Goal: Navigation & Orientation: Find specific page/section

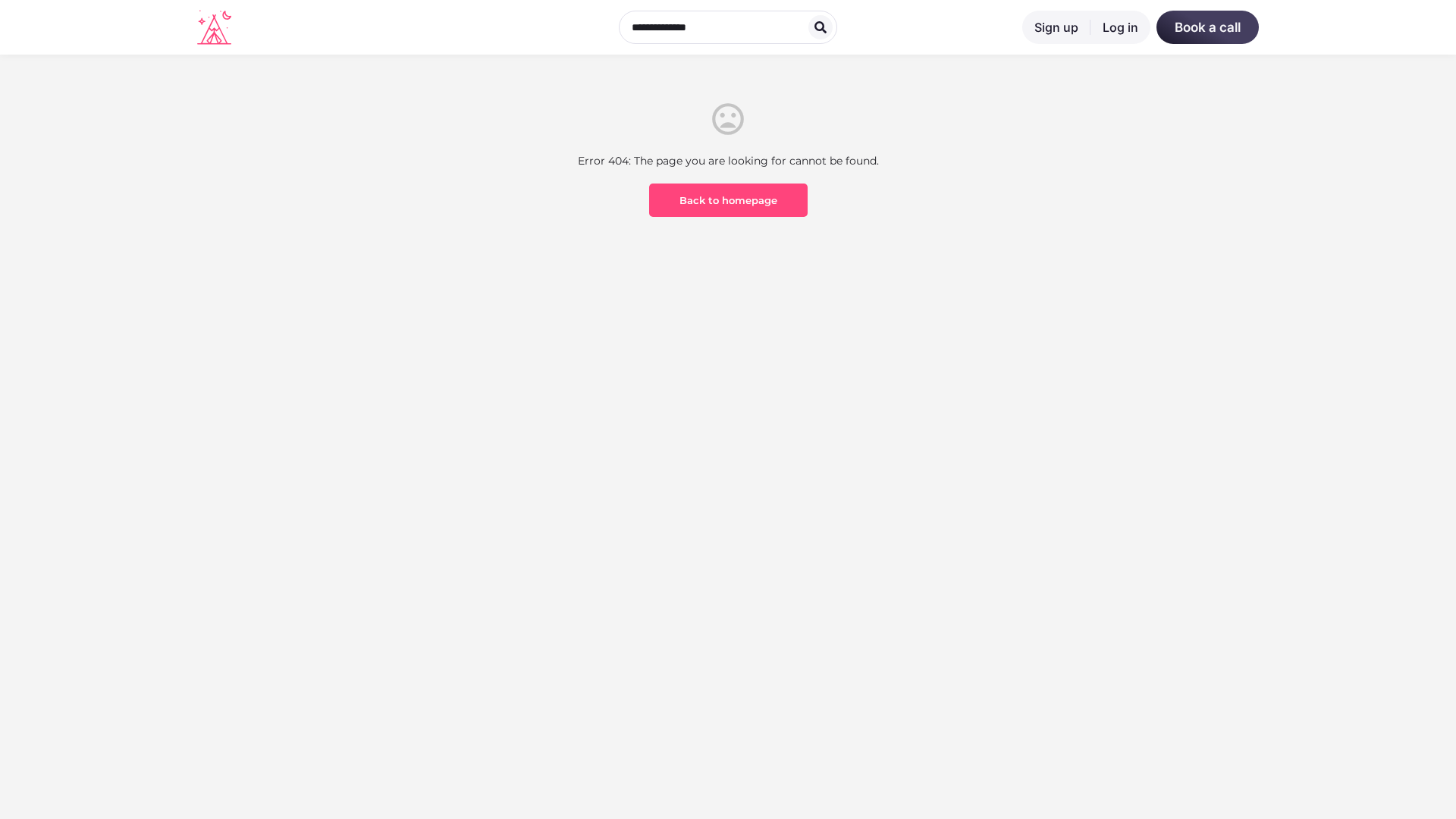
scroll to position [446, 0]
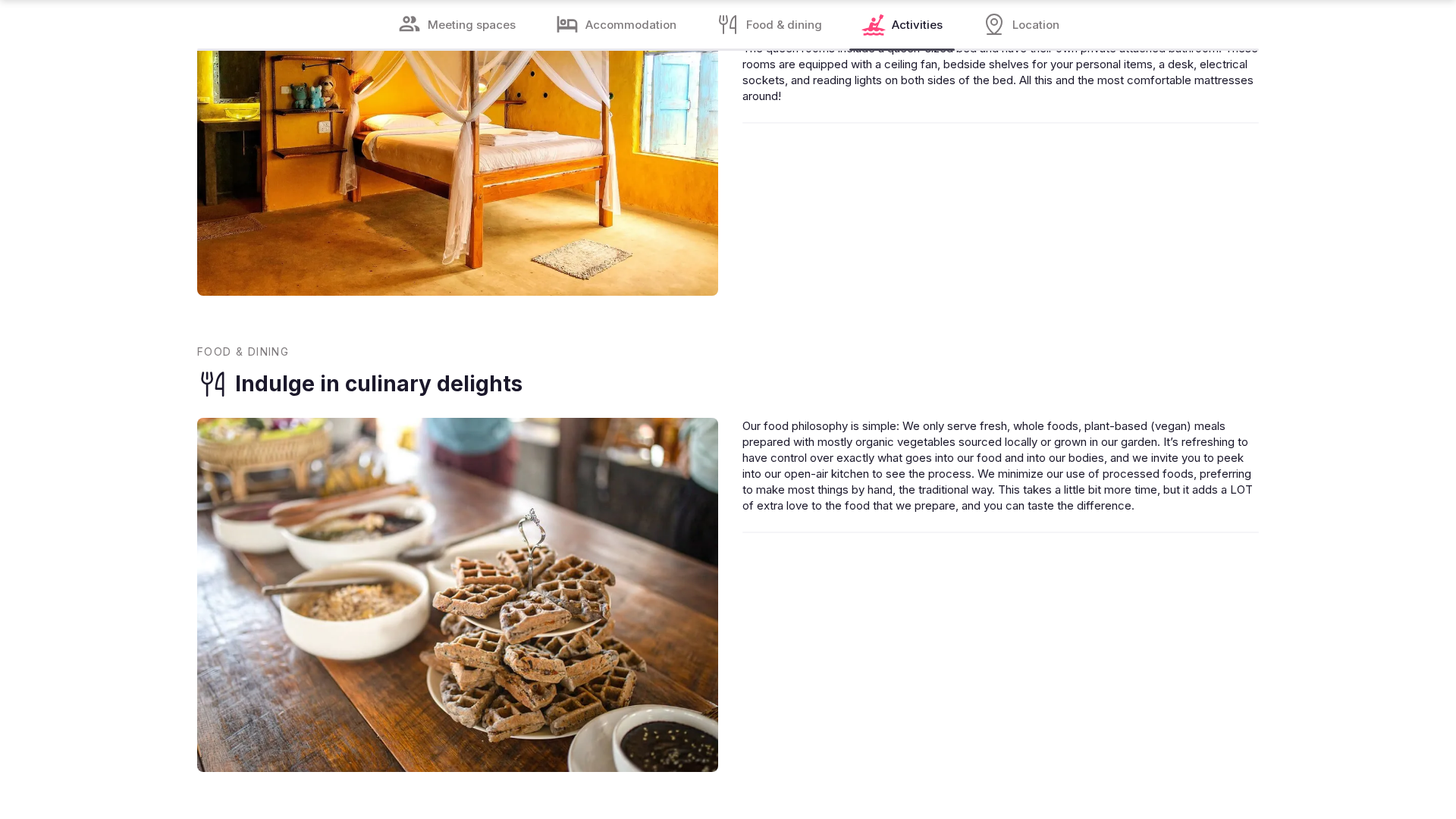
scroll to position [3000, 0]
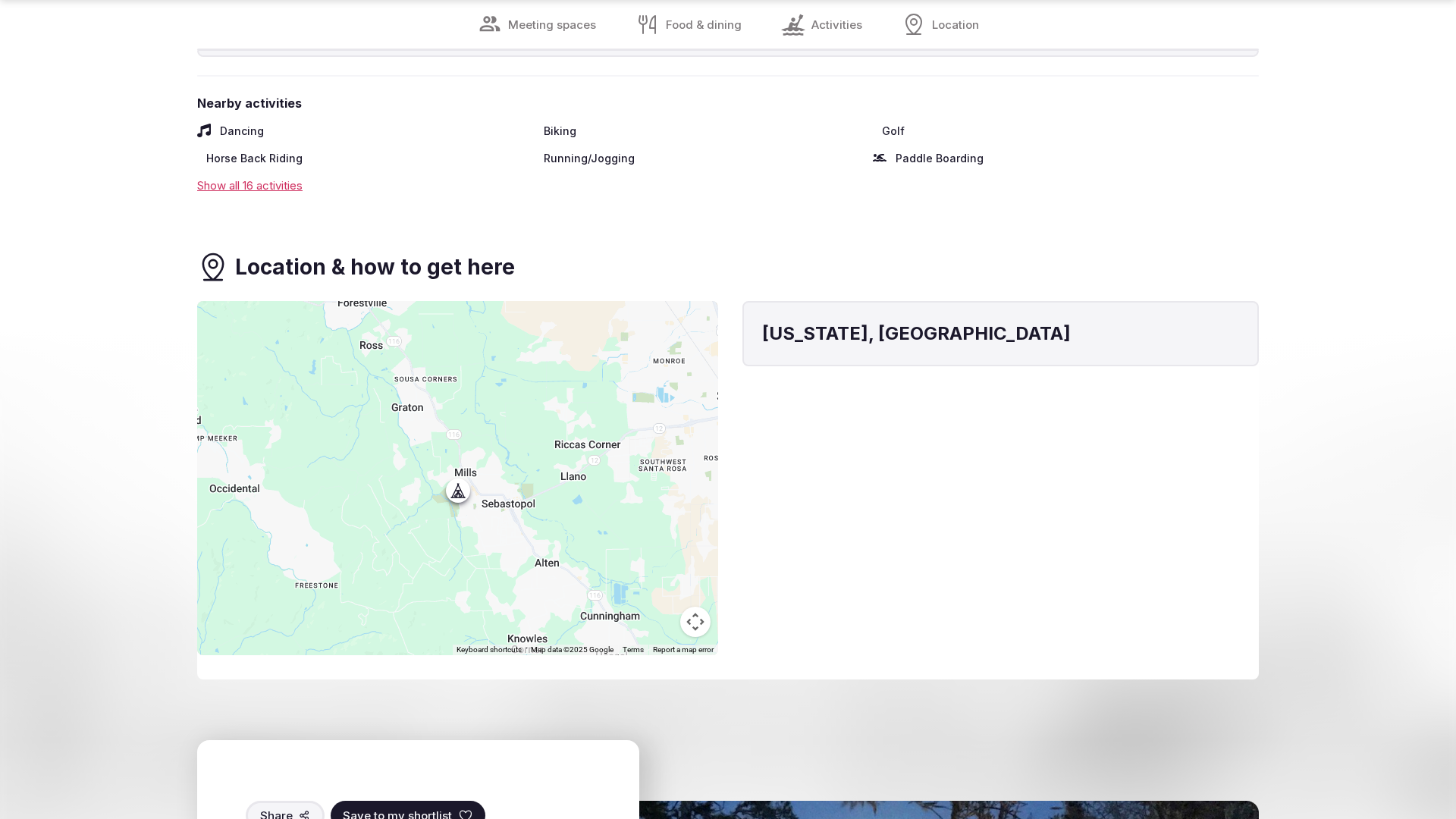
scroll to position [2219, 0]
